Goal: Task Accomplishment & Management: Use online tool/utility

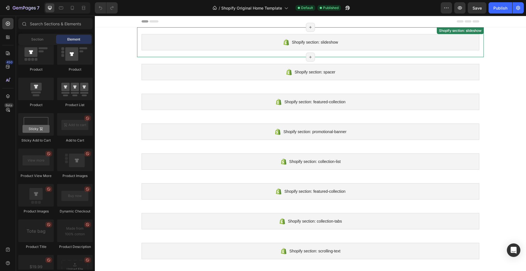
click at [331, 47] on div "Shopify section: slideshow" at bounding box center [310, 42] width 338 height 16
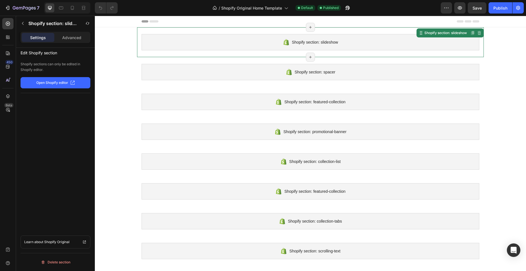
click at [300, 36] on div "Shopify section: slideshow" at bounding box center [310, 42] width 338 height 16
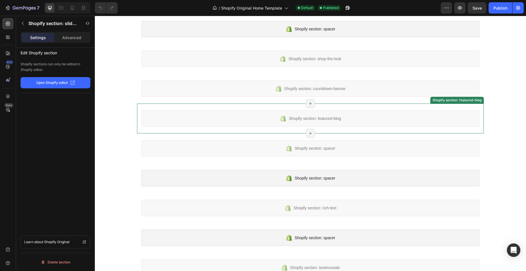
scroll to position [422, 0]
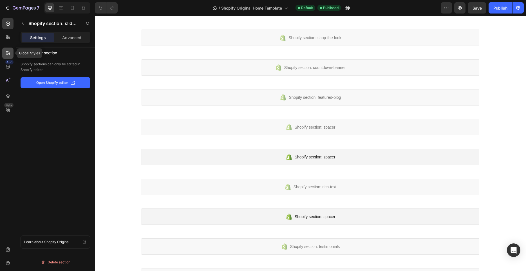
click at [11, 55] on div at bounding box center [7, 53] width 11 height 11
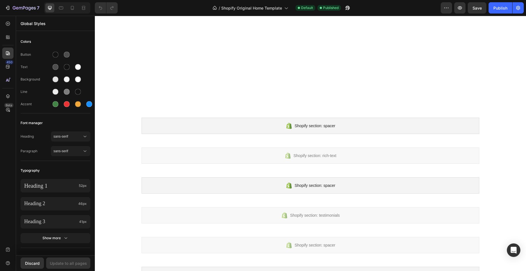
scroll to position [569, 0]
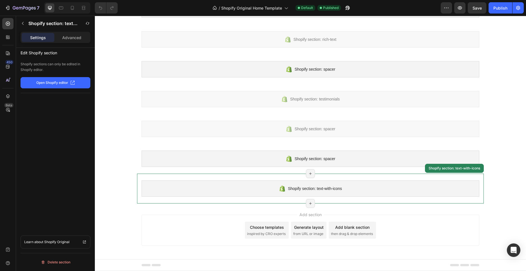
click at [294, 183] on div "Shopify section: text-with-icons" at bounding box center [310, 188] width 338 height 16
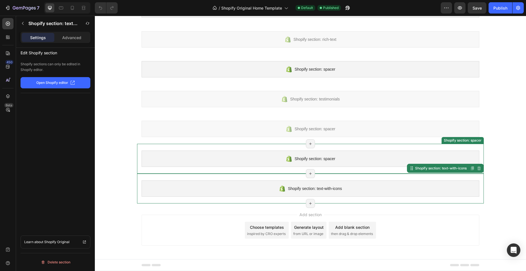
click at [298, 165] on div "Shopify section: spacer" at bounding box center [310, 159] width 338 height 16
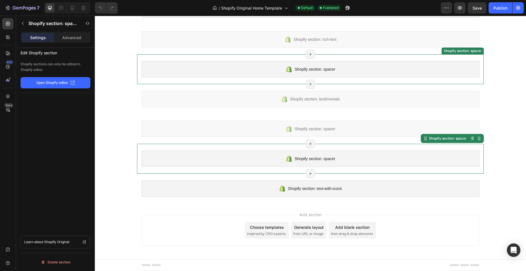
click at [277, 69] on div "Shopify section: spacer" at bounding box center [310, 69] width 338 height 16
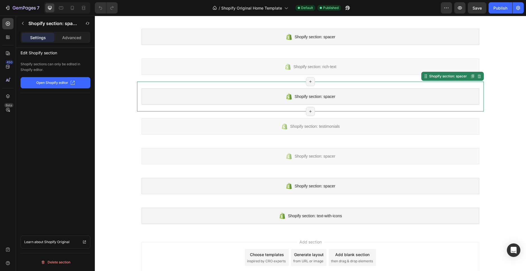
scroll to position [457, 0]
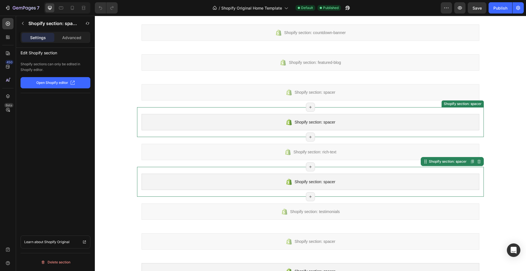
click at [287, 126] on div "Shopify section: spacer" at bounding box center [310, 122] width 338 height 16
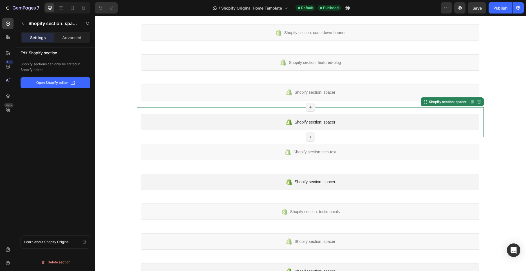
click at [55, 85] on p "Open Shopify editor" at bounding box center [52, 82] width 32 height 5
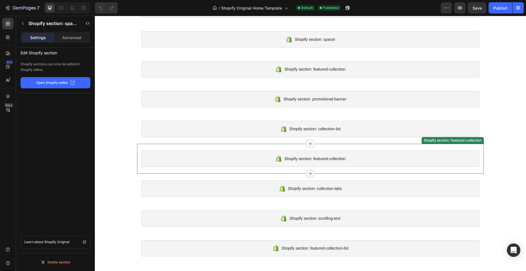
scroll to position [0, 0]
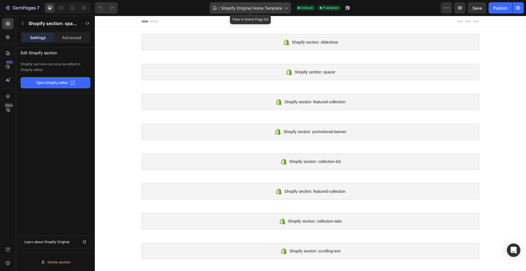
click at [214, 6] on icon at bounding box center [215, 8] width 4 height 4
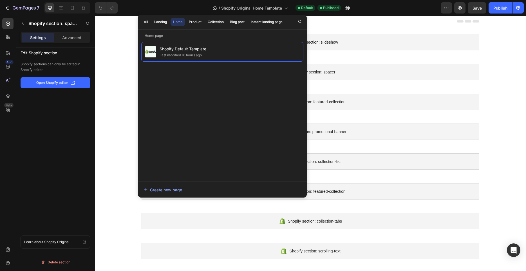
click at [123, 21] on div at bounding box center [310, 22] width 431 height 12
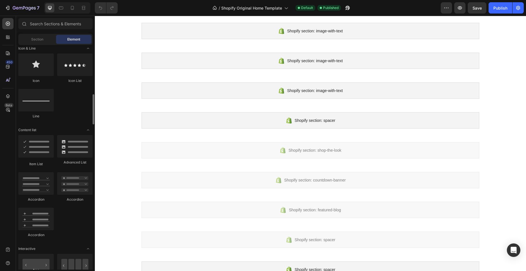
scroll to position [281, 0]
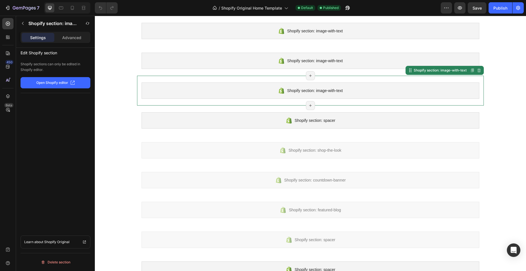
click at [159, 91] on div "Shopify section: image-with-text" at bounding box center [310, 90] width 338 height 16
click at [22, 23] on icon "button" at bounding box center [23, 23] width 5 height 5
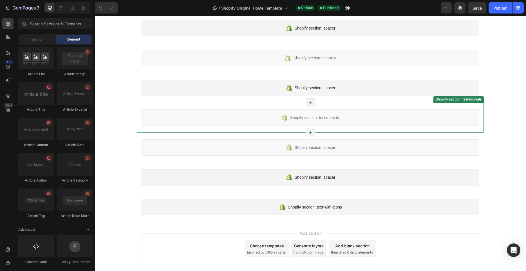
scroll to position [569, 0]
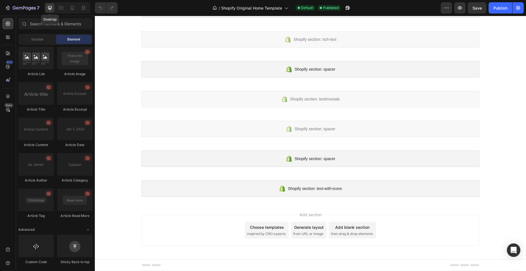
click at [53, 7] on div at bounding box center [49, 7] width 9 height 9
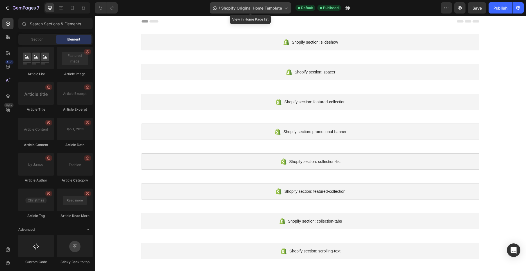
click at [213, 6] on icon at bounding box center [215, 8] width 6 height 6
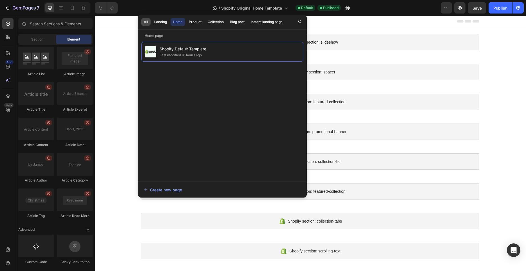
click at [147, 21] on div "All" at bounding box center [146, 21] width 4 height 5
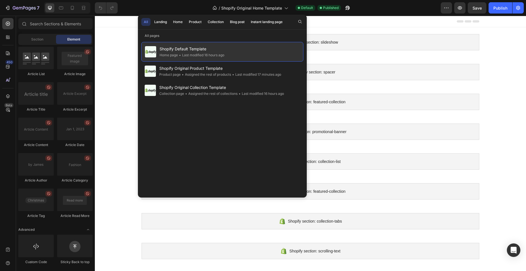
click at [180, 51] on span "Shopify Default Template" at bounding box center [192, 49] width 65 height 7
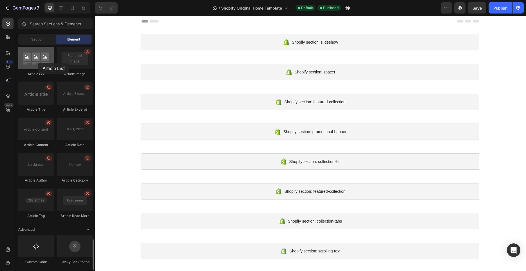
click at [38, 63] on div at bounding box center [35, 58] width 35 height 23
drag, startPoint x: 37, startPoint y: 70, endPoint x: 85, endPoint y: 56, distance: 50.1
click at [23, 52] on div "Article List" at bounding box center [35, 62] width 35 height 30
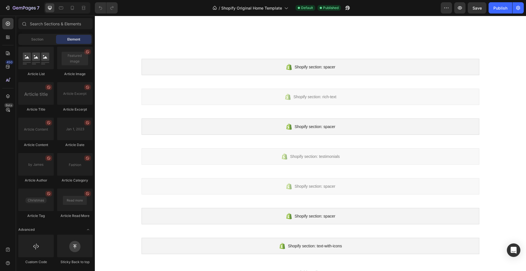
scroll to position [569, 0]
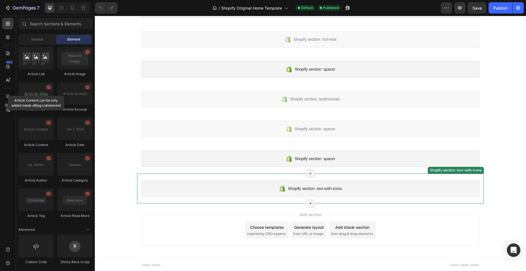
click at [288, 186] on span "Shopify section: text-with-icons" at bounding box center [315, 188] width 54 height 7
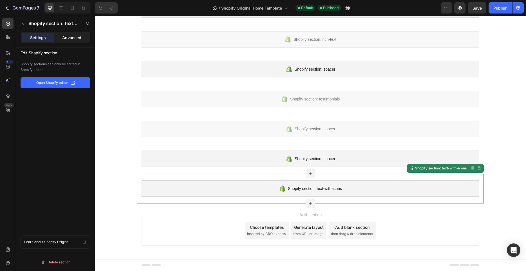
click at [64, 40] on p "Advanced" at bounding box center [71, 38] width 19 height 6
click at [45, 38] on p "Settings" at bounding box center [38, 38] width 16 height 6
click at [21, 23] on icon "button" at bounding box center [23, 23] width 5 height 5
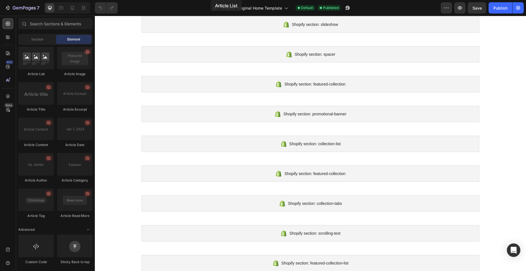
scroll to position [0, 0]
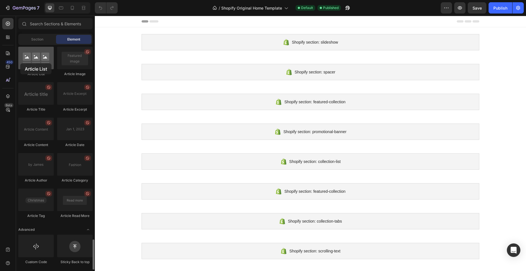
drag, startPoint x: 38, startPoint y: 56, endPoint x: 20, endPoint y: 63, distance: 19.1
click at [20, 63] on div at bounding box center [35, 58] width 35 height 23
click at [44, 39] on div "Section" at bounding box center [36, 39] width 35 height 9
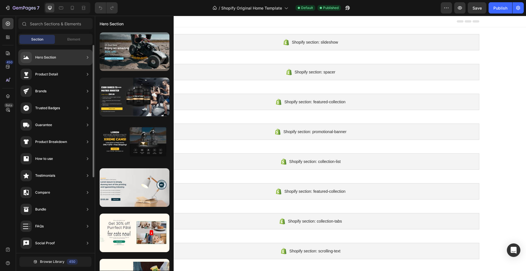
scroll to position [118, 0]
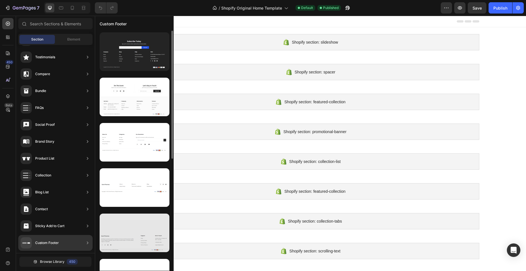
click at [124, 233] on div at bounding box center [135, 233] width 70 height 39
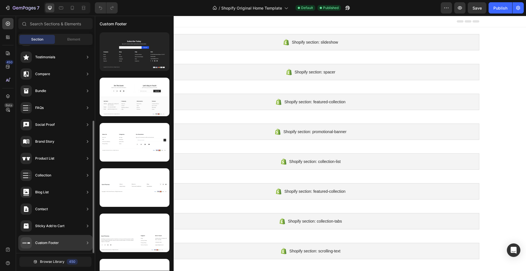
click at [62, 240] on div "Custom Footer" at bounding box center [55, 243] width 74 height 16
drag, startPoint x: 62, startPoint y: 240, endPoint x: 68, endPoint y: 243, distance: 7.5
click at [68, 243] on div "Custom Footer" at bounding box center [55, 243] width 74 height 16
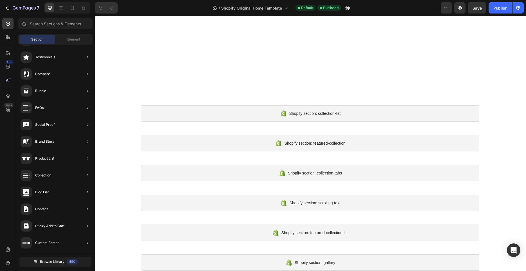
scroll to position [0, 0]
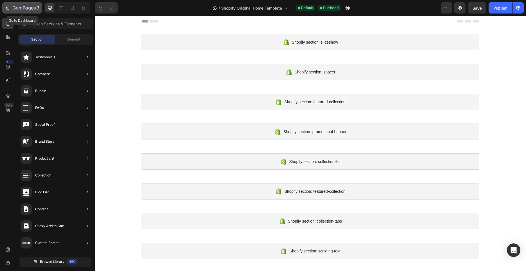
click at [19, 8] on icon "button" at bounding box center [20, 8] width 3 height 3
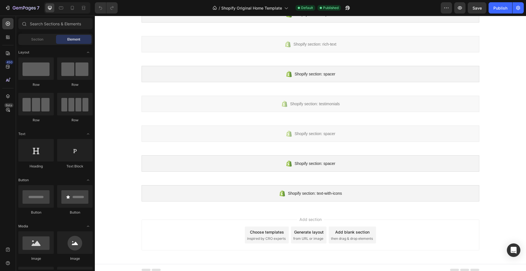
scroll to position [569, 0]
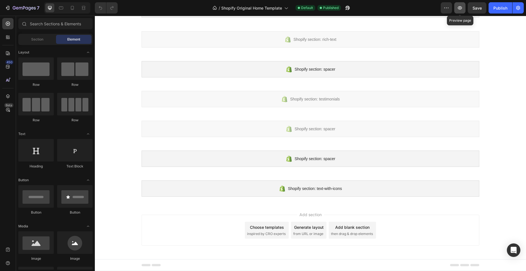
click at [456, 8] on button "button" at bounding box center [459, 7] width 11 height 11
click at [461, 6] on icon "button" at bounding box center [460, 8] width 6 height 6
click at [6, 31] on div "450 Beta" at bounding box center [7, 131] width 11 height 226
click at [6, 35] on icon at bounding box center [8, 37] width 6 height 6
